Goal: Transaction & Acquisition: Purchase product/service

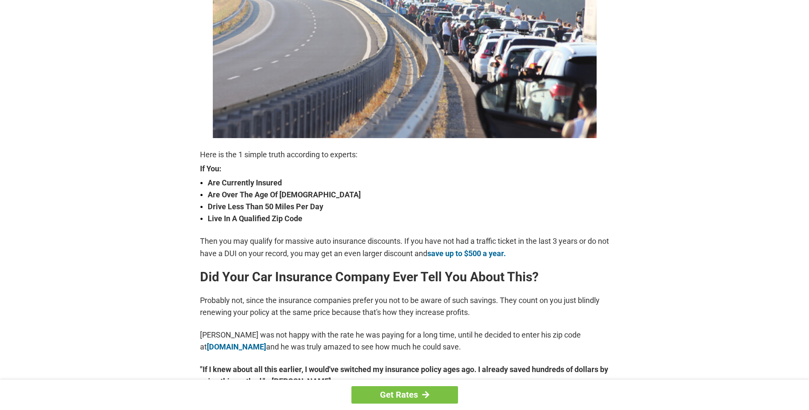
scroll to position [213, 0]
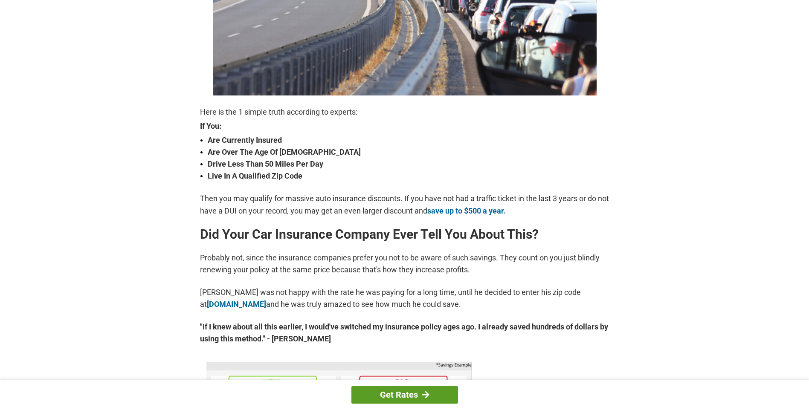
click at [408, 396] on link "Get Rates" at bounding box center [405, 395] width 107 height 17
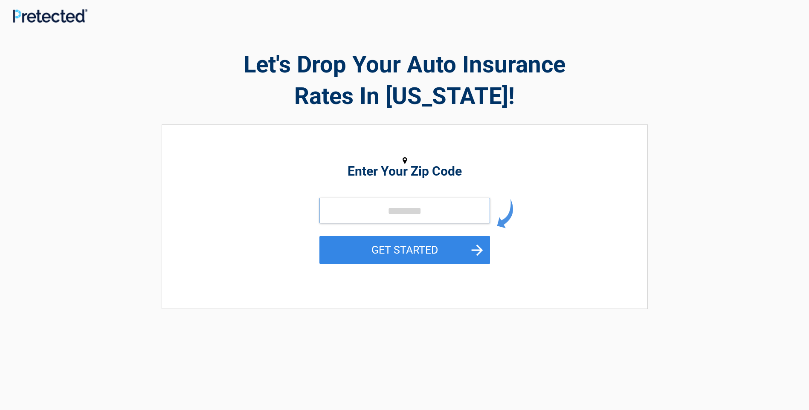
click at [414, 209] on input "tel" at bounding box center [405, 211] width 171 height 26
type input "*****"
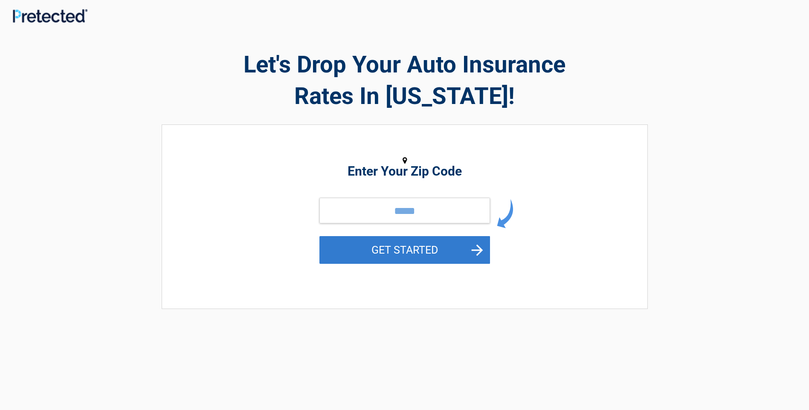
click at [401, 247] on button "GET STARTED" at bounding box center [405, 250] width 171 height 28
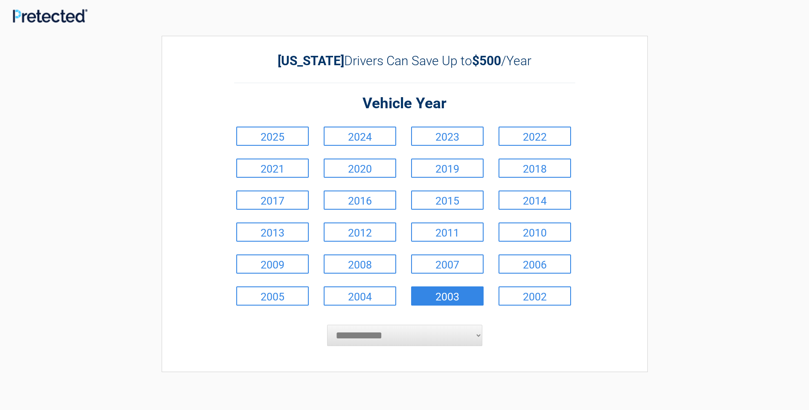
click at [457, 295] on link "2003" at bounding box center [447, 296] width 73 height 19
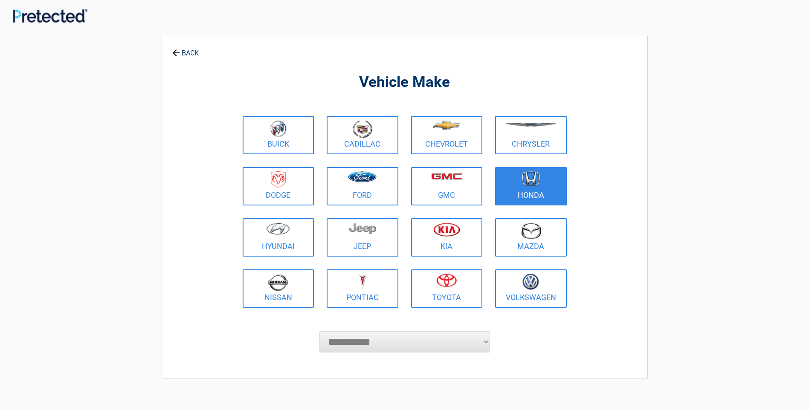
click at [532, 183] on img at bounding box center [531, 179] width 18 height 15
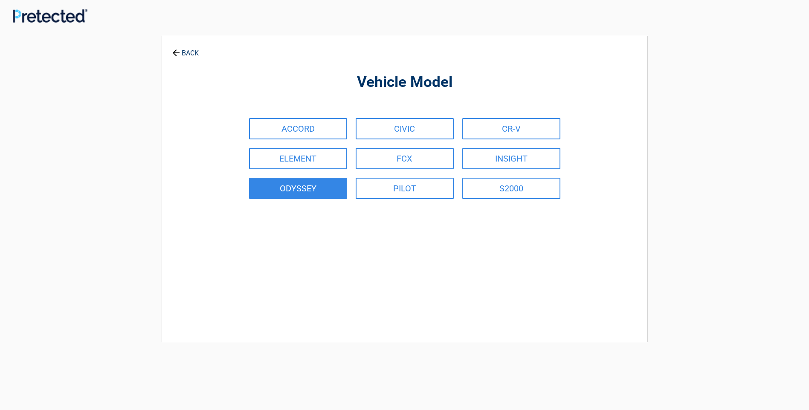
click at [307, 187] on link "ODYSSEY" at bounding box center [298, 188] width 98 height 21
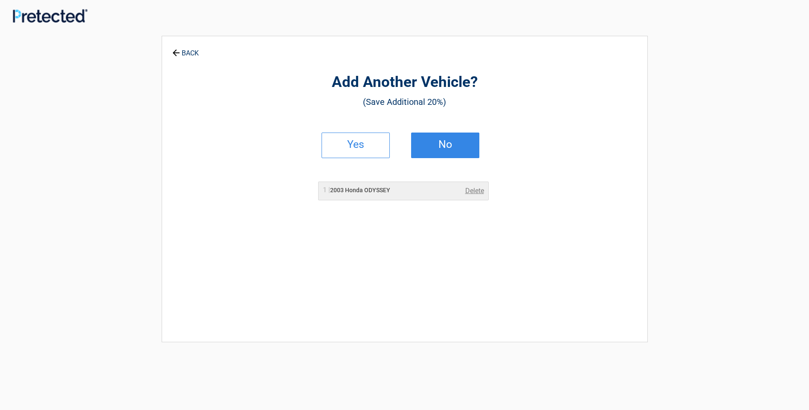
click at [450, 151] on link "No" at bounding box center [445, 146] width 68 height 26
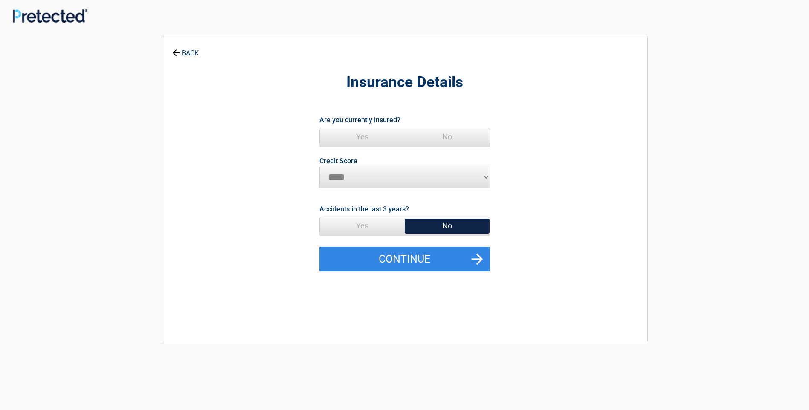
click at [365, 179] on select "********* **** ******* ****" at bounding box center [405, 177] width 171 height 21
click at [320, 167] on select "********* **** ******* ****" at bounding box center [405, 177] width 171 height 21
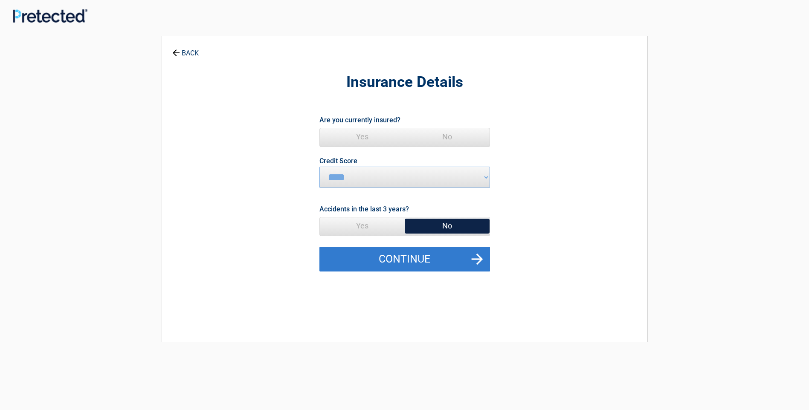
click at [407, 259] on button "Continue" at bounding box center [405, 259] width 171 height 25
click at [481, 257] on button "Continue" at bounding box center [405, 259] width 171 height 25
click at [480, 257] on button "Continue" at bounding box center [405, 259] width 171 height 25
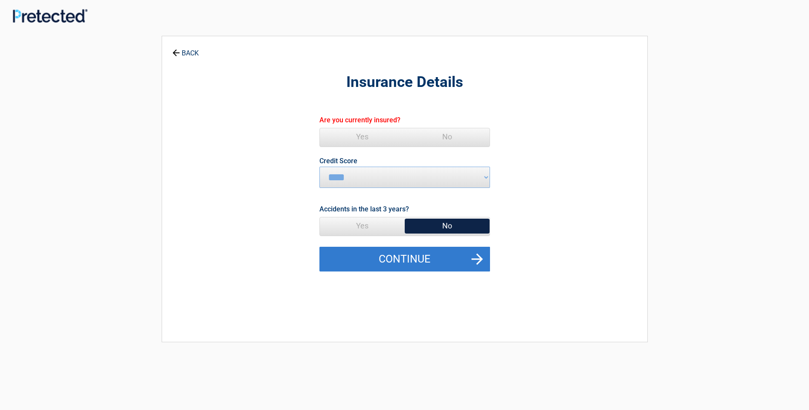
click at [480, 257] on button "Continue" at bounding box center [405, 259] width 171 height 25
click at [477, 257] on button "Continue" at bounding box center [405, 259] width 171 height 25
click at [380, 253] on button "Continue" at bounding box center [405, 259] width 171 height 25
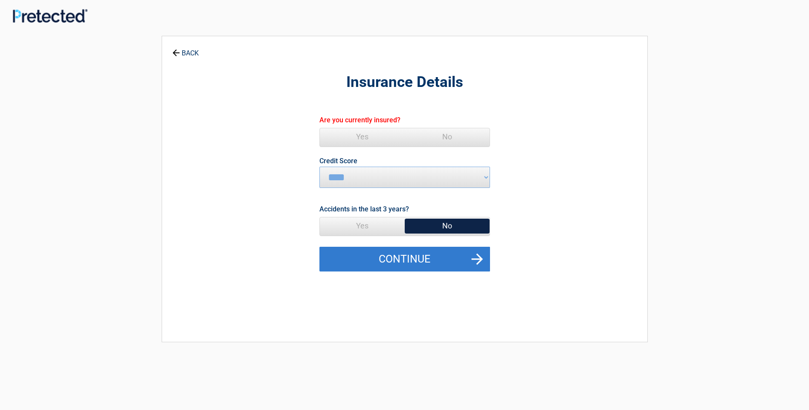
click at [379, 253] on button "Continue" at bounding box center [405, 259] width 171 height 25
click at [380, 254] on button "Continue" at bounding box center [405, 259] width 171 height 25
click at [380, 255] on button "Continue" at bounding box center [405, 259] width 171 height 25
click at [380, 256] on button "Continue" at bounding box center [405, 259] width 171 height 25
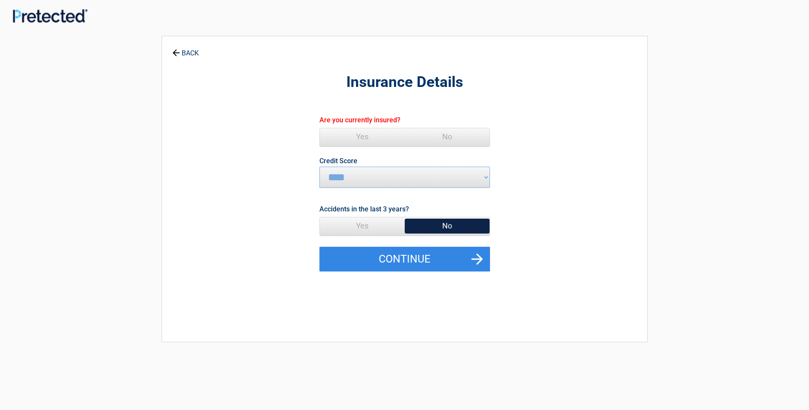
click at [359, 137] on span "Yes" at bounding box center [362, 136] width 85 height 17
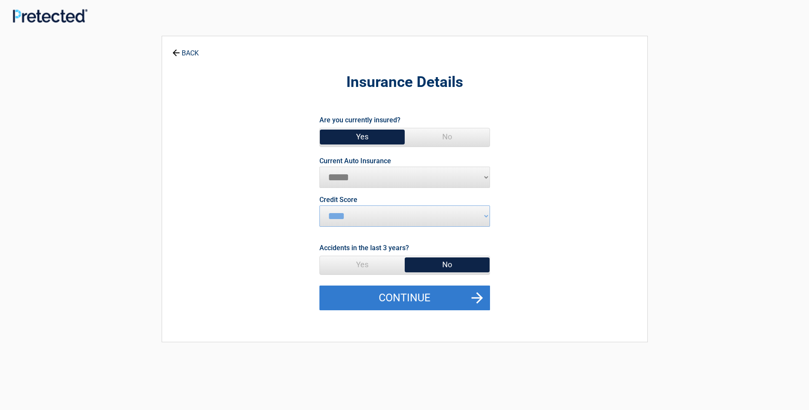
click at [406, 302] on button "Continue" at bounding box center [405, 298] width 171 height 25
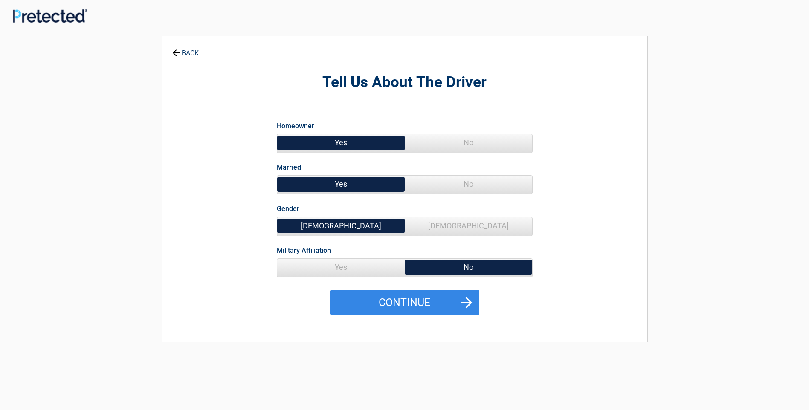
click at [456, 223] on span "Female" at bounding box center [469, 226] width 128 height 17
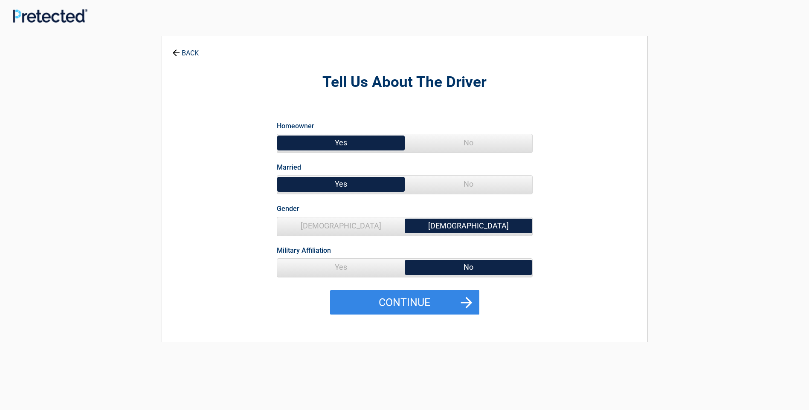
click at [337, 264] on span "Yes" at bounding box center [341, 267] width 128 height 17
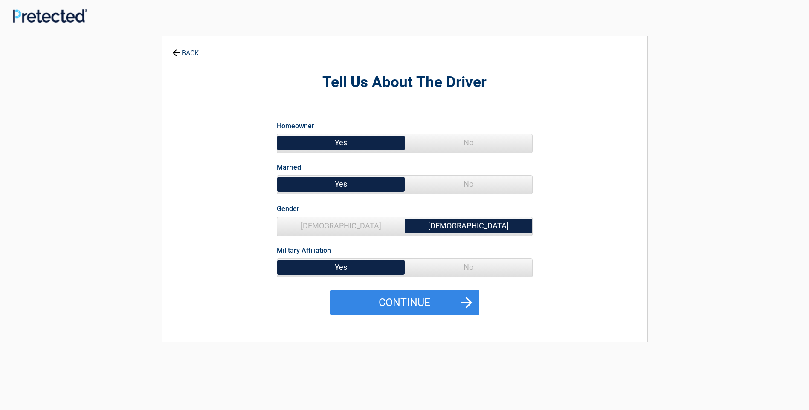
click at [459, 267] on span "No" at bounding box center [469, 267] width 128 height 17
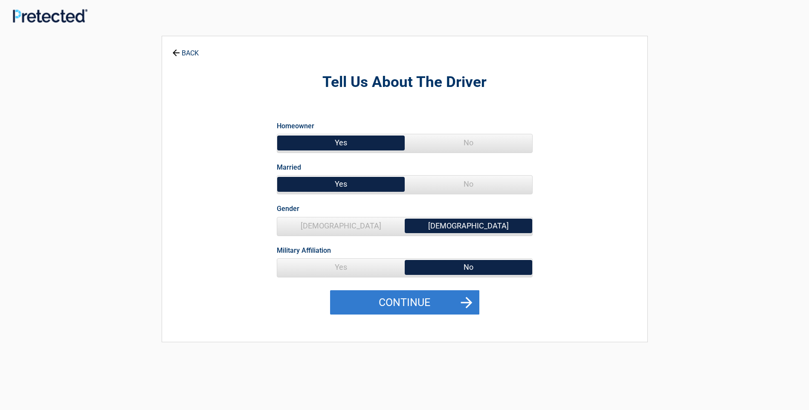
click at [421, 295] on button "Continue" at bounding box center [404, 303] width 149 height 25
